Goal: Navigation & Orientation: Find specific page/section

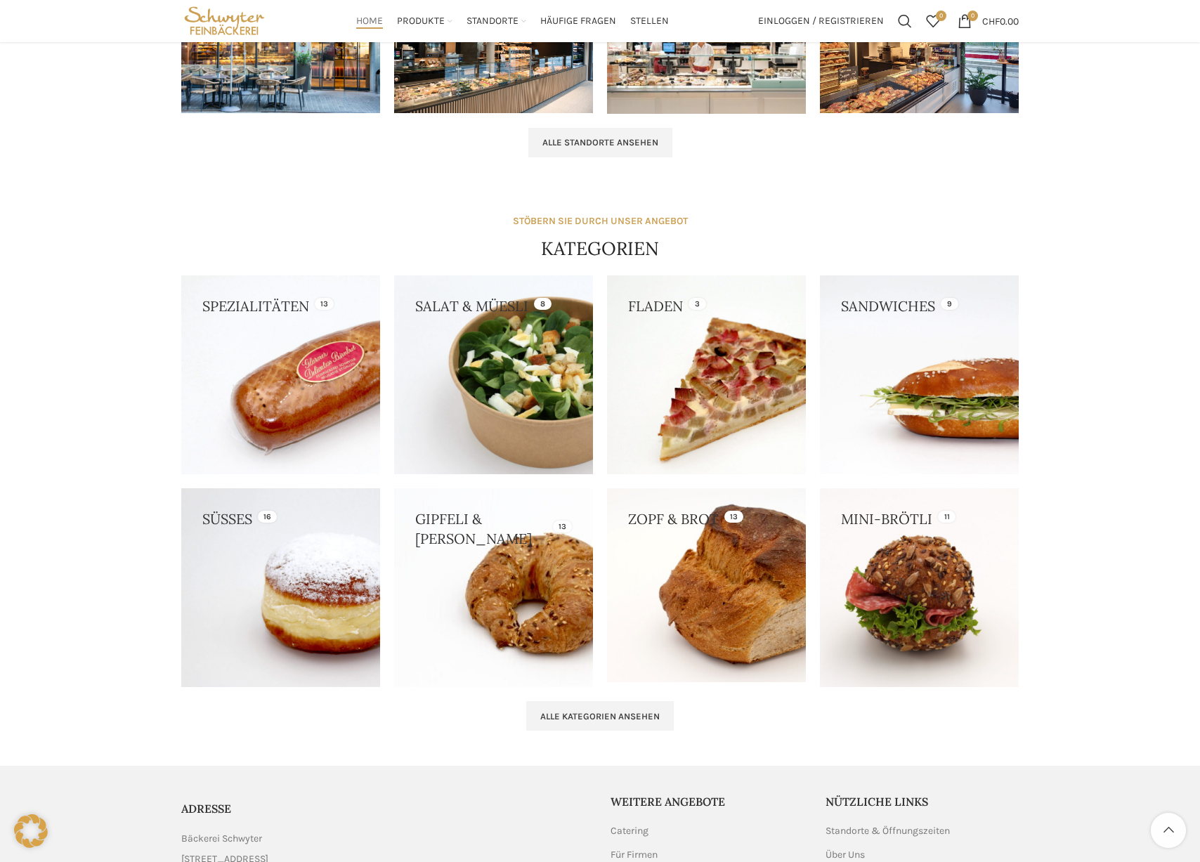
scroll to position [1025, 0]
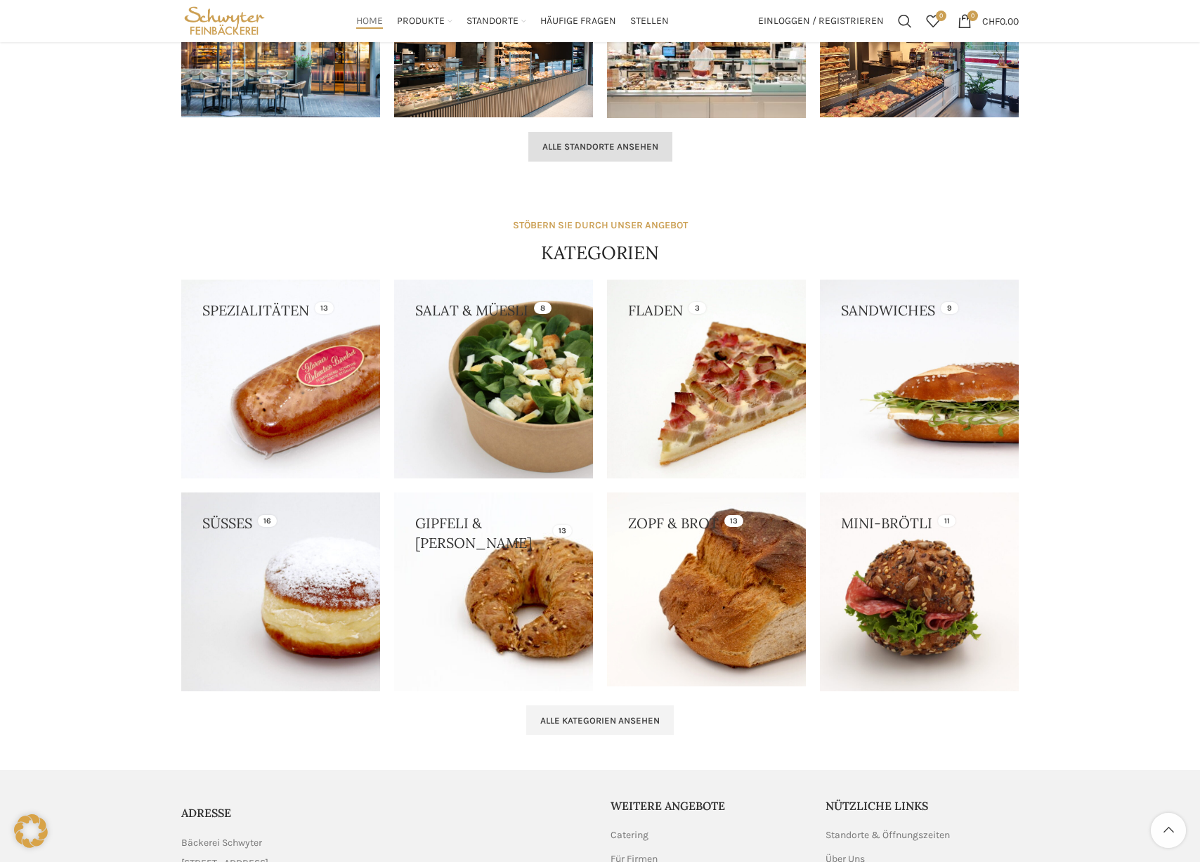
click at [554, 152] on link "Alle Standorte ansehen" at bounding box center [601, 147] width 144 height 30
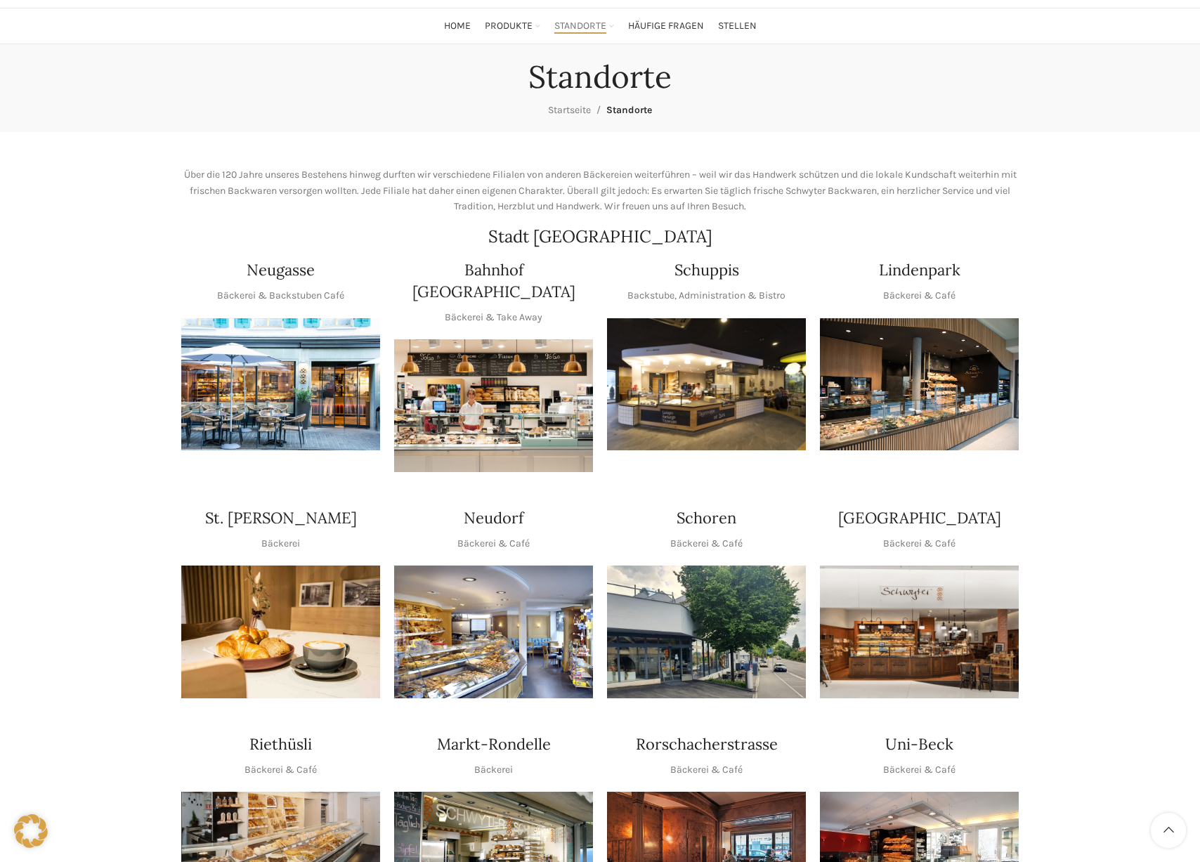
scroll to position [117, 0]
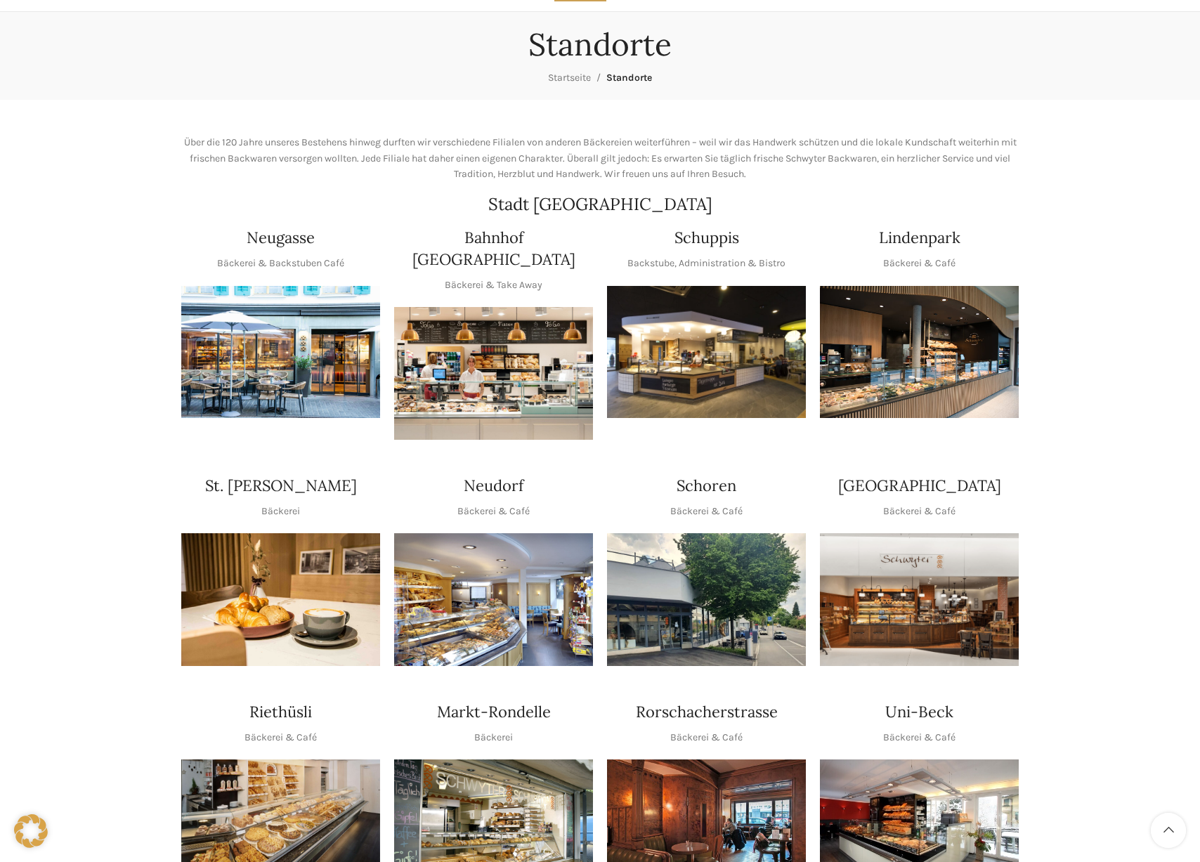
click at [690, 316] on img "1 / 1" at bounding box center [706, 352] width 199 height 133
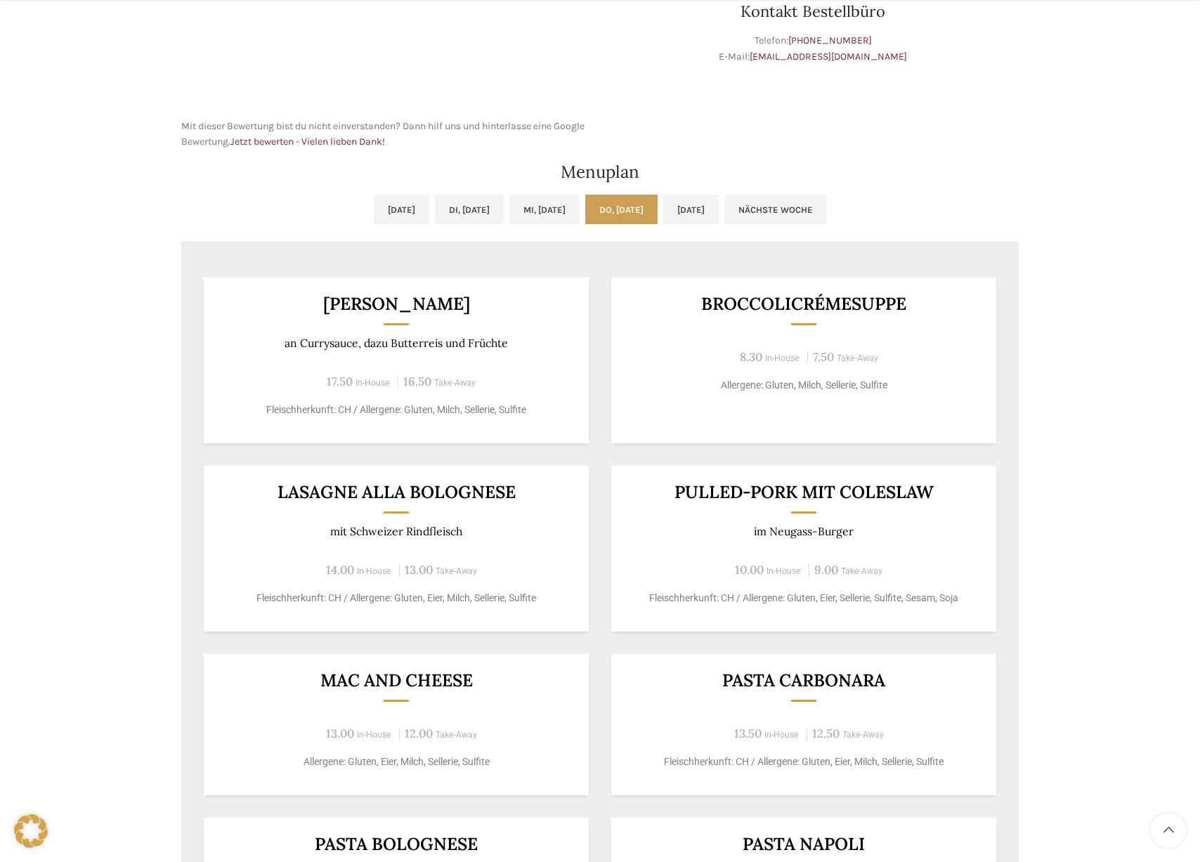
scroll to position [569, 0]
